Goal: Navigation & Orientation: Understand site structure

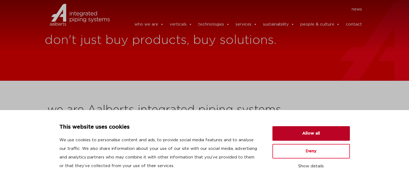
click at [319, 129] on button "Allow all" at bounding box center [310, 133] width 77 height 15
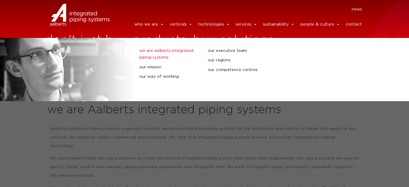
click at [152, 55] on link "we are Aalberts integrated piping systems" at bounding box center [169, 54] width 60 height 14
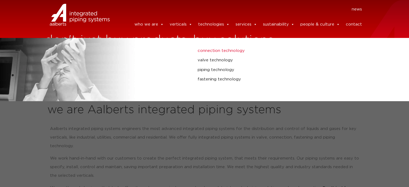
click at [214, 47] on link "connection technology" at bounding box center [273, 50] width 153 height 7
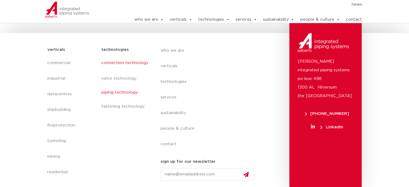
scroll to position [186, 0]
click at [119, 92] on link "piping technology" at bounding box center [125, 92] width 48 height 12
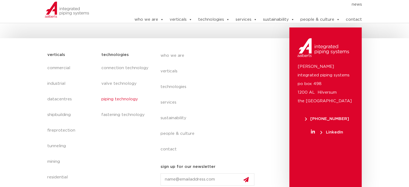
scroll to position [186, 0]
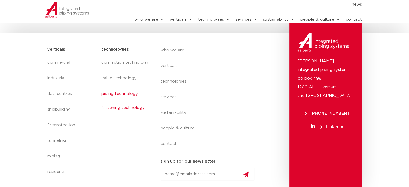
click at [127, 111] on link "fastening technology" at bounding box center [125, 108] width 48 height 12
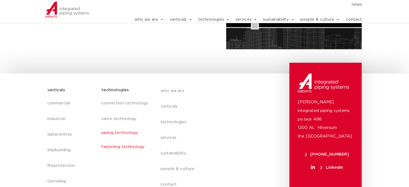
scroll to position [161, 0]
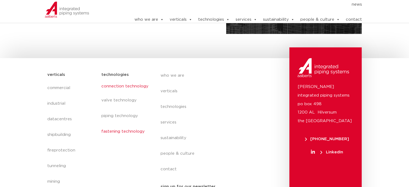
click at [122, 88] on link "connection technology" at bounding box center [125, 86] width 48 height 12
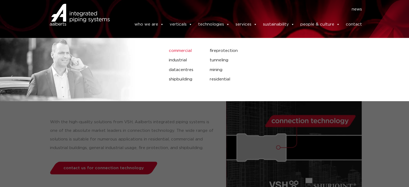
click at [182, 47] on link "commercial" at bounding box center [185, 50] width 33 height 7
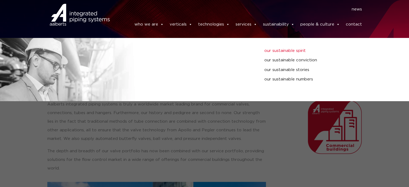
click at [279, 47] on link "our sustainable spirit" at bounding box center [309, 50] width 91 height 7
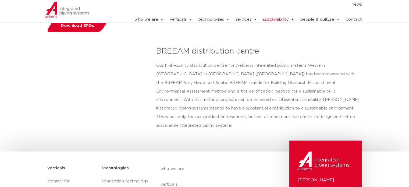
scroll to position [853, 0]
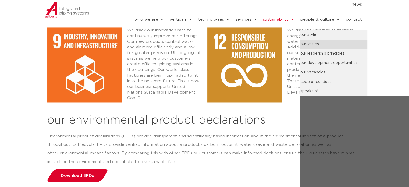
click at [321, 40] on link "our values" at bounding box center [333, 43] width 67 height 9
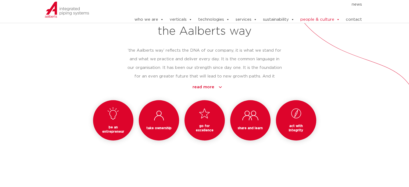
scroll to position [484, 0]
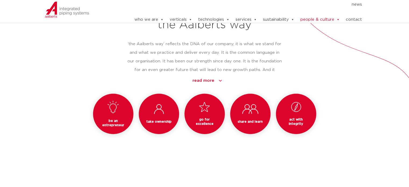
click at [211, 71] on p "‘the Aalberts way’ reflects the DNA of our company, it is what we stand for and…" at bounding box center [204, 66] width 154 height 52
click at [210, 77] on link "read more" at bounding box center [207, 80] width 149 height 9
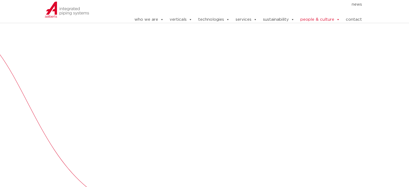
scroll to position [170, 0]
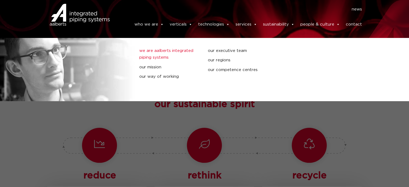
click at [156, 54] on link "we are Aalberts integrated piping systems" at bounding box center [169, 54] width 60 height 14
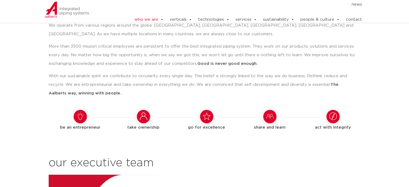
scroll to position [457, 0]
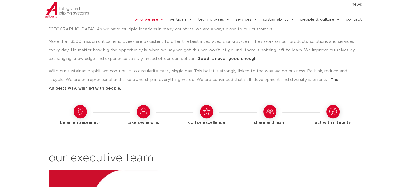
click at [85, 105] on div at bounding box center [80, 111] width 13 height 13
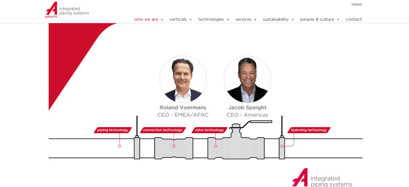
scroll to position [591, 0]
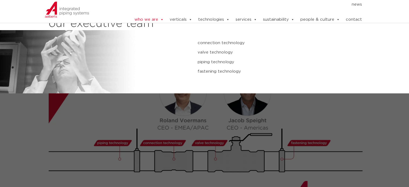
click at [218, 68] on link "fastening technology" at bounding box center [273, 71] width 153 height 7
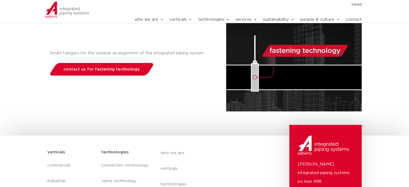
scroll to position [107, 0]
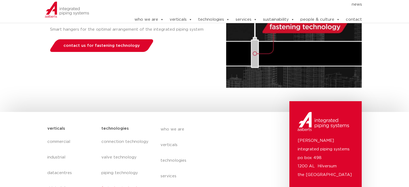
click at [286, 46] on img at bounding box center [293, 39] width 135 height 95
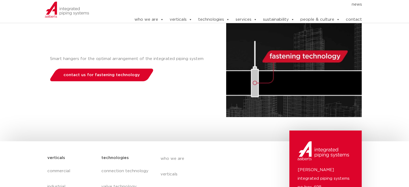
scroll to position [54, 0]
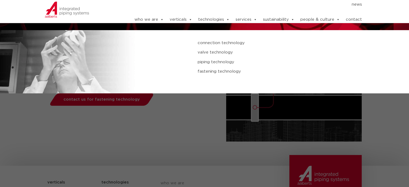
click at [212, 49] on link "valve technology" at bounding box center [273, 52] width 153 height 7
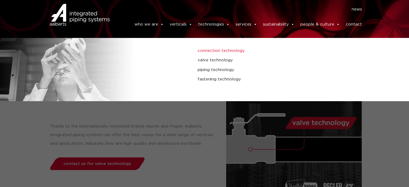
click at [217, 49] on link "connection technology" at bounding box center [273, 50] width 153 height 7
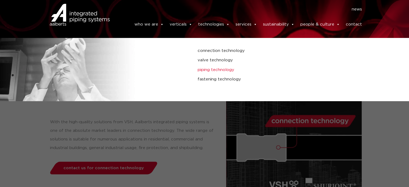
click at [205, 66] on link "piping technology" at bounding box center [273, 69] width 153 height 7
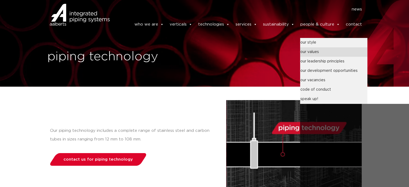
click at [316, 48] on link "our values" at bounding box center [333, 51] width 67 height 9
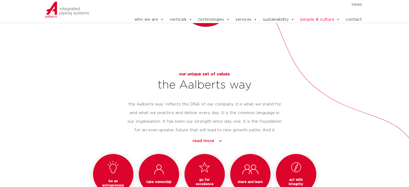
scroll to position [457, 0]
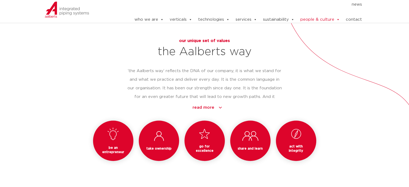
click at [207, 106] on link "read more" at bounding box center [207, 107] width 149 height 9
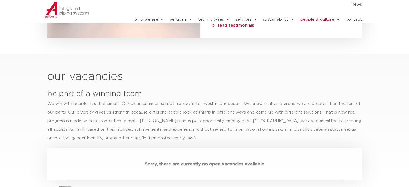
scroll to position [1478, 0]
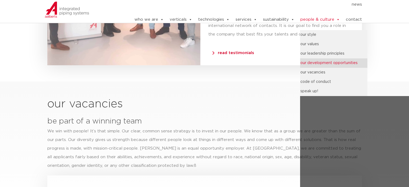
click at [315, 62] on link "our development opportunities" at bounding box center [333, 62] width 67 height 9
click at [325, 60] on link "our development opportunities" at bounding box center [333, 62] width 67 height 9
click at [325, 59] on link "our development opportunities" at bounding box center [333, 62] width 67 height 9
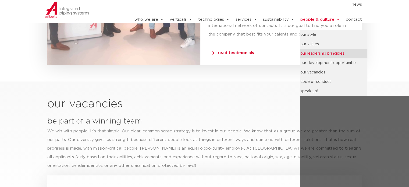
click at [323, 49] on link "our leadership principles" at bounding box center [333, 53] width 67 height 9
click at [322, 52] on link "our leadership principles" at bounding box center [333, 53] width 67 height 9
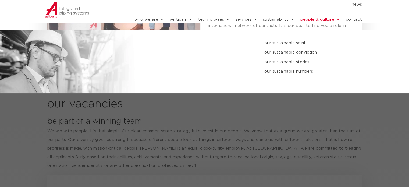
click at [286, 41] on link "our sustainable spirit" at bounding box center [309, 42] width 91 height 7
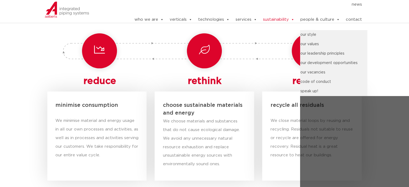
scroll to position [95, 0]
click at [325, 59] on link "our development opportunities" at bounding box center [333, 62] width 67 height 9
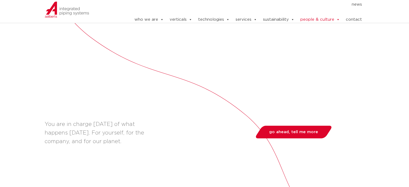
scroll to position [376, 0]
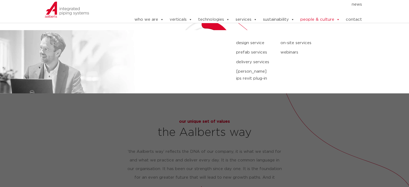
click at [246, 39] on link "design service" at bounding box center [254, 42] width 36 height 7
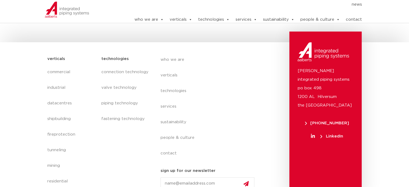
scroll to position [499, 0]
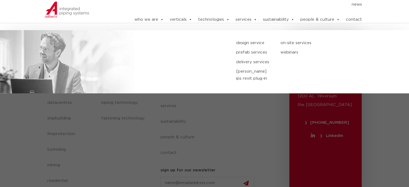
click at [248, 50] on link "prefab services" at bounding box center [254, 52] width 36 height 7
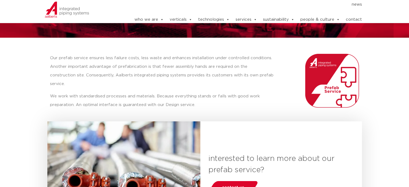
scroll to position [48, 0]
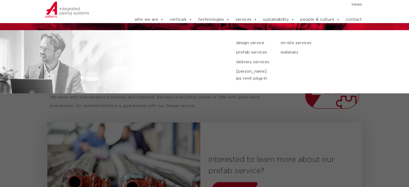
click at [292, 39] on link "on-site services" at bounding box center [303, 42] width 46 height 7
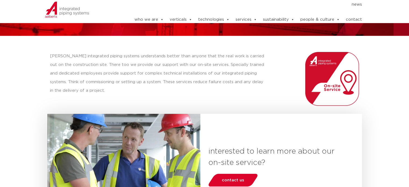
scroll to position [81, 0]
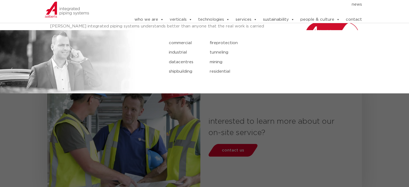
click at [218, 68] on link "residential" at bounding box center [266, 71] width 114 height 7
